Goal: Information Seeking & Learning: Learn about a topic

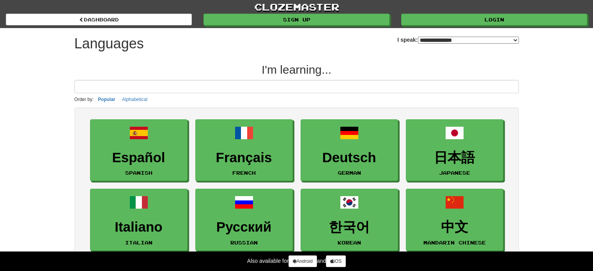
select select "*******"
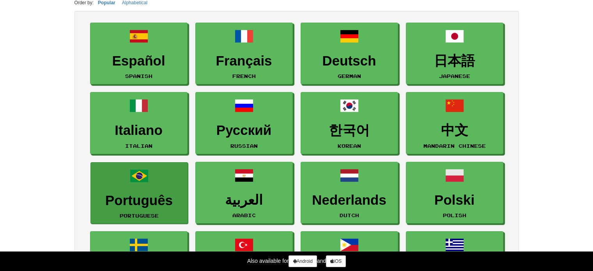
scroll to position [117, 0]
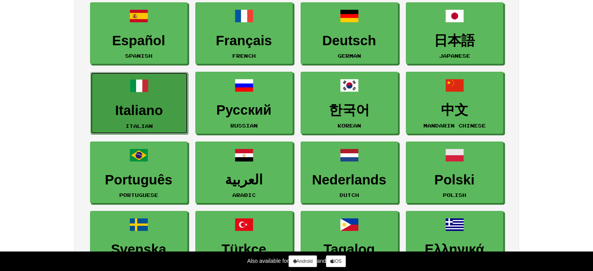
click at [133, 113] on h3 "Italiano" at bounding box center [139, 110] width 89 height 15
